Goal: Check status: Check status

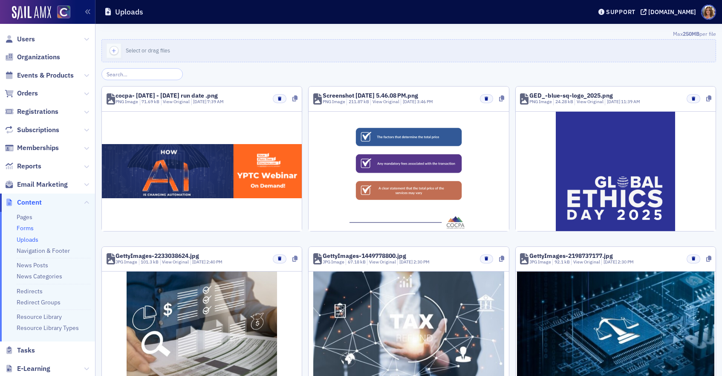
click at [31, 227] on link "Forms" at bounding box center [25, 228] width 17 height 8
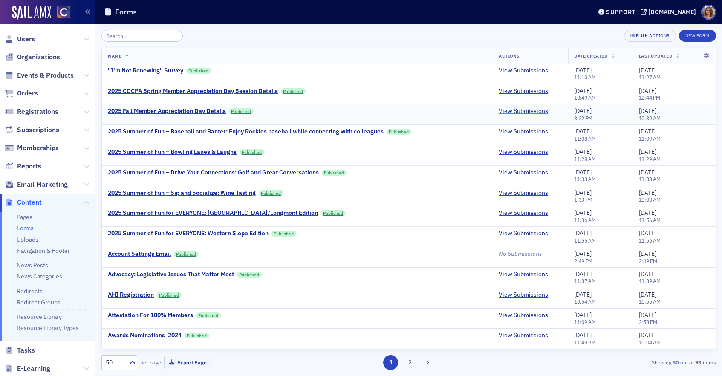
click at [515, 112] on link "View Submissions" at bounding box center [522, 111] width 49 height 8
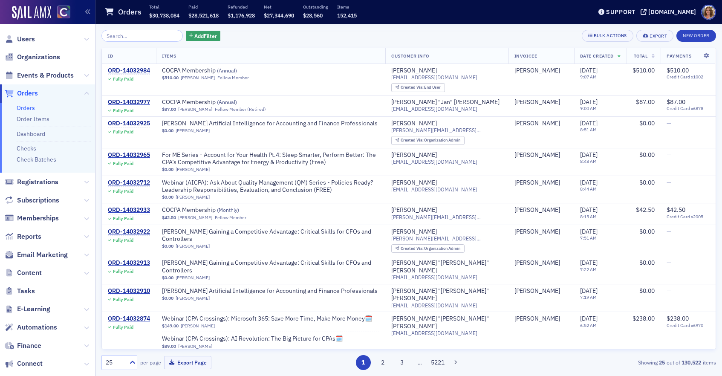
click at [132, 33] on input "search" at bounding box center [141, 36] width 81 height 12
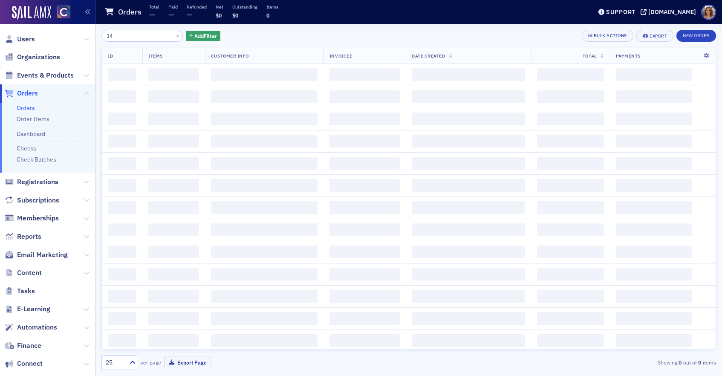
type input "1"
